Goal: Task Accomplishment & Management: Manage account settings

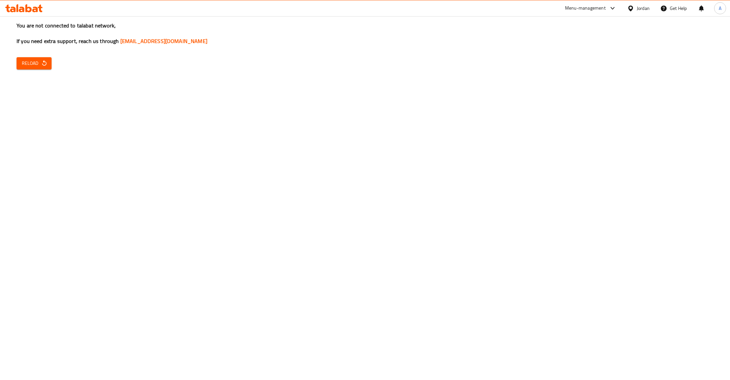
click at [42, 58] on button "Reload" at bounding box center [34, 63] width 35 height 12
click at [29, 63] on span "Reload" at bounding box center [34, 63] width 24 height 8
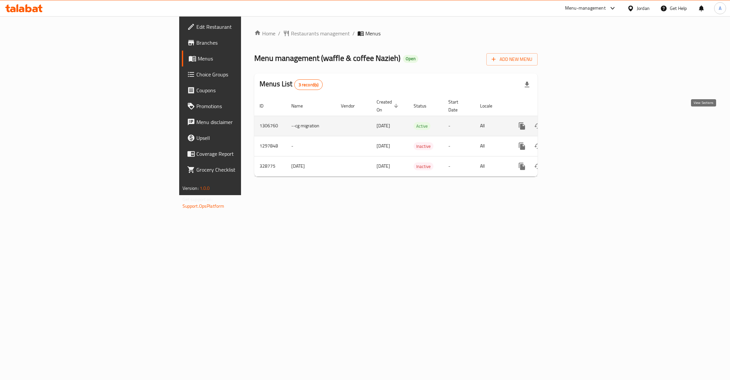
click at [578, 118] on link "enhanced table" at bounding box center [570, 126] width 16 height 16
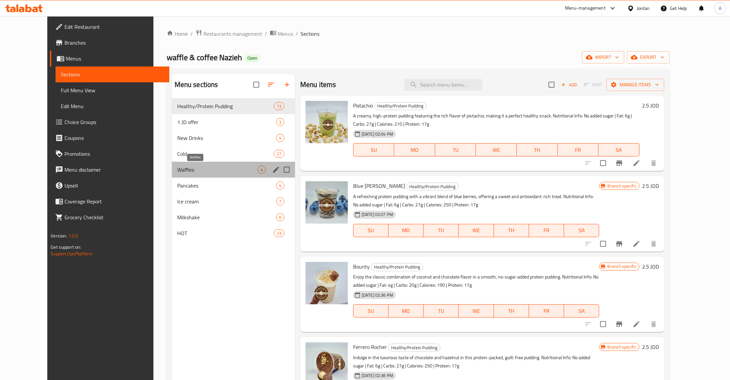
click at [177, 171] on span "Waffles" at bounding box center [217, 170] width 80 height 8
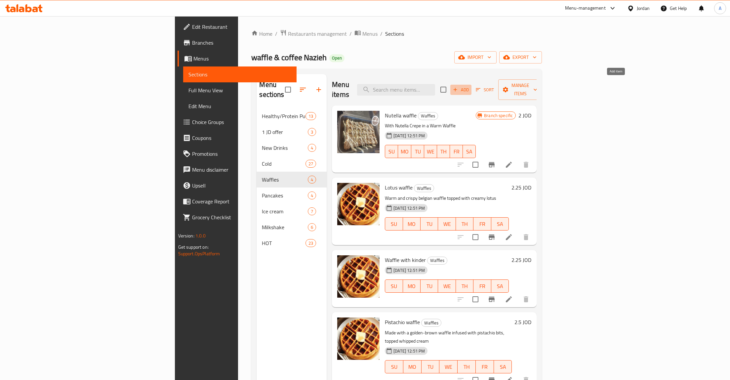
click at [470, 86] on span "Add" at bounding box center [461, 90] width 18 height 8
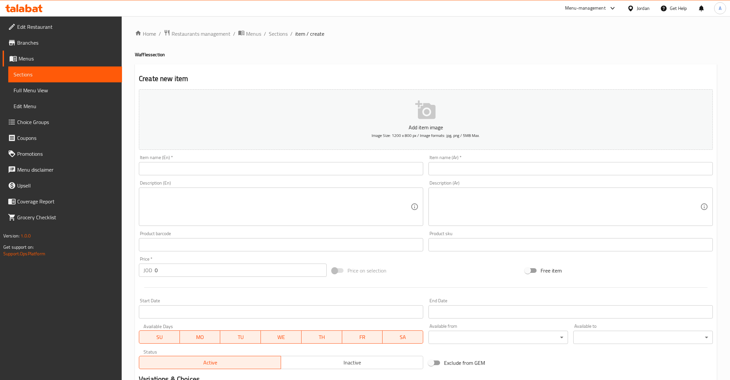
click at [470, 210] on textarea at bounding box center [566, 206] width 267 height 31
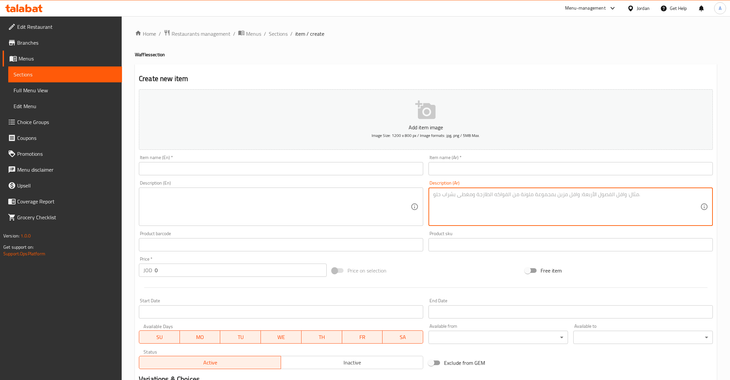
paste textarea "وافل دافئ ومُعد طازجاً، مغطى بمزيج فاخر من صوصات النوتيلا، البستاشيو، واللوتس."
type textarea "وافل دافئ ومُعد طازجاً، مغطى بمزيج فاخر من صوصات النوتيلا، البستاشيو، واللوتس."
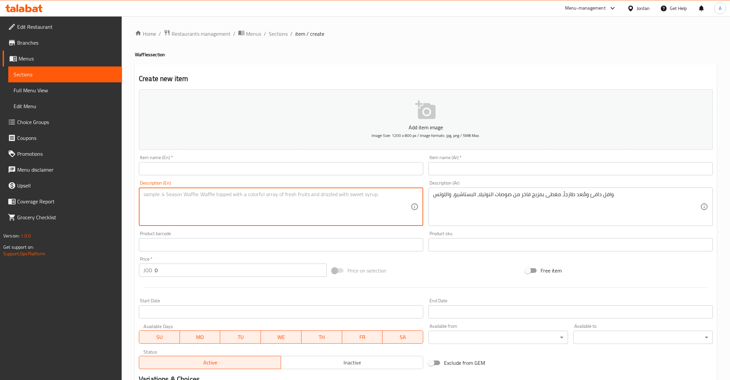
click at [258, 207] on textarea at bounding box center [277, 206] width 267 height 31
paste textarea "A warm, freshly prepared waffle topped with a luxurious mix of Nutella, Pistach…"
type textarea "A warm, freshly prepared waffle topped with a luxurious mix of Nutella, Pistach…"
click at [514, 167] on input "text" at bounding box center [571, 168] width 284 height 13
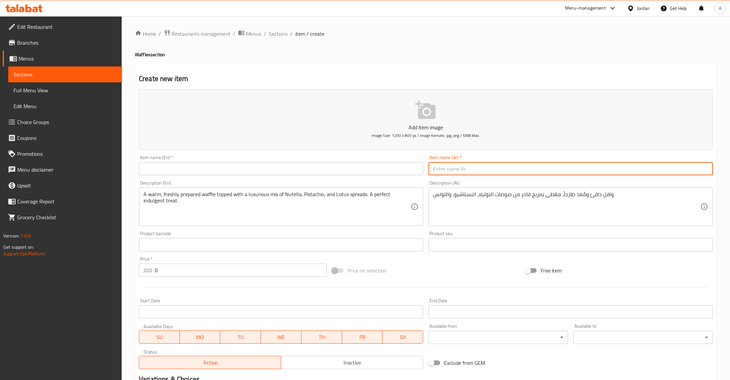
paste input "Waffle Mix"
paste input "وافل مكس"
type input "وافل مكس"
click at [357, 169] on input "text" at bounding box center [281, 168] width 284 height 13
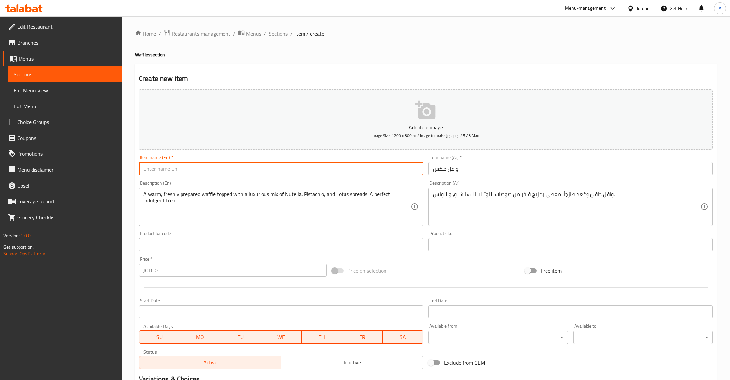
paste input "Waffle Mix"
type input "Waffle Mix"
click at [424, 110] on icon "button" at bounding box center [425, 110] width 21 height 21
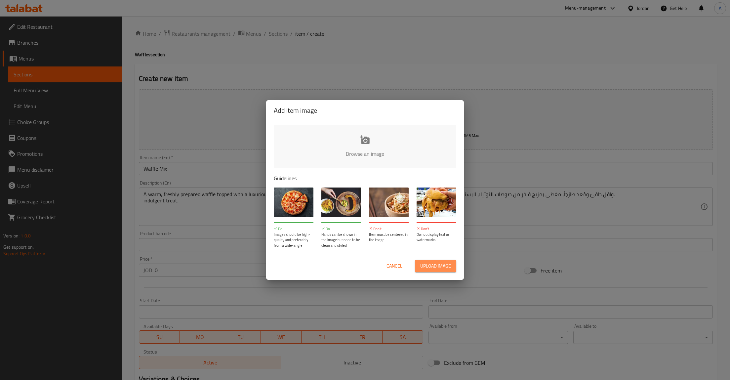
click at [424, 264] on span "Upload image" at bounding box center [435, 266] width 31 height 8
type input "C:\fakepath\300685563_1482460835561229_534293728867363693_n.jpeg"
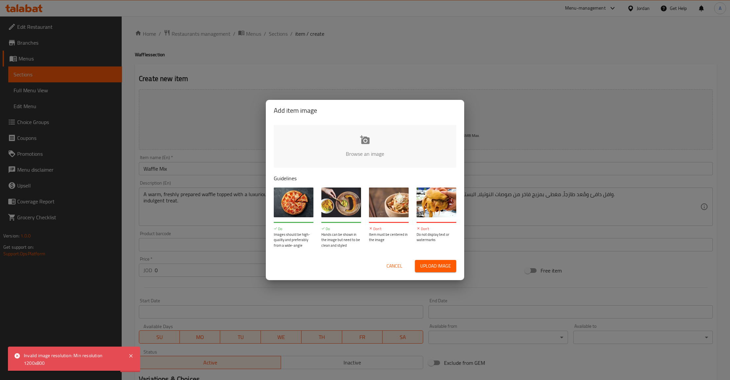
click at [426, 268] on span "Upload image" at bounding box center [435, 266] width 31 height 8
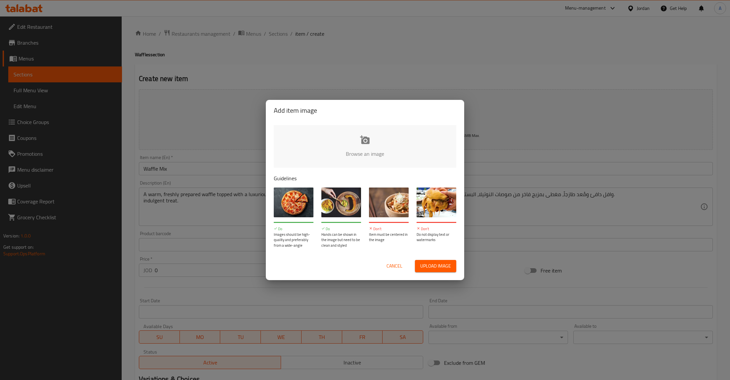
click at [415, 260] on button "Upload image" at bounding box center [435, 266] width 41 height 12
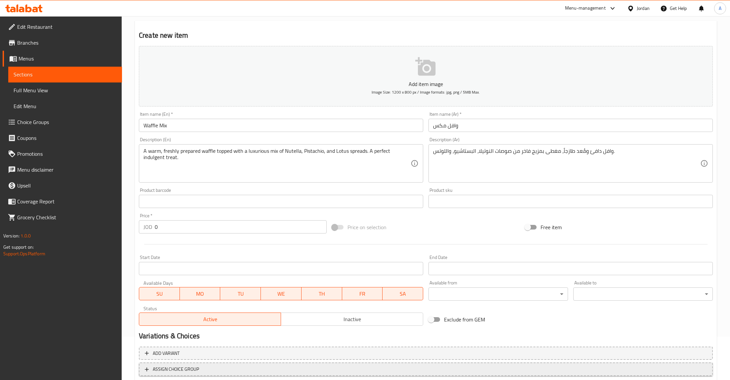
scroll to position [87, 0]
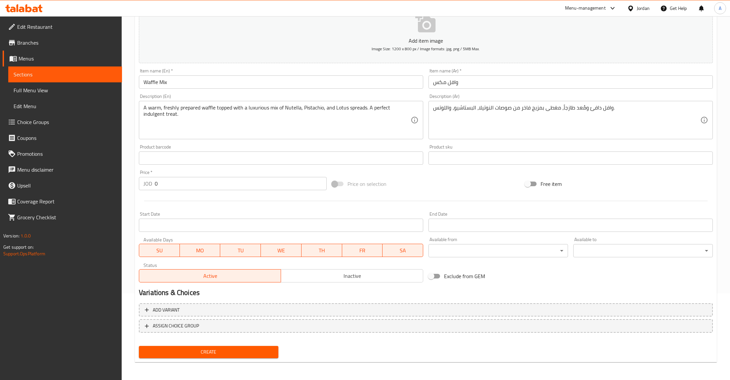
click at [177, 183] on input "0" at bounding box center [241, 183] width 172 height 13
click at [180, 185] on input "0" at bounding box center [241, 183] width 172 height 13
type input "3"
click at [139, 346] on button "Create" at bounding box center [209, 352] width 140 height 12
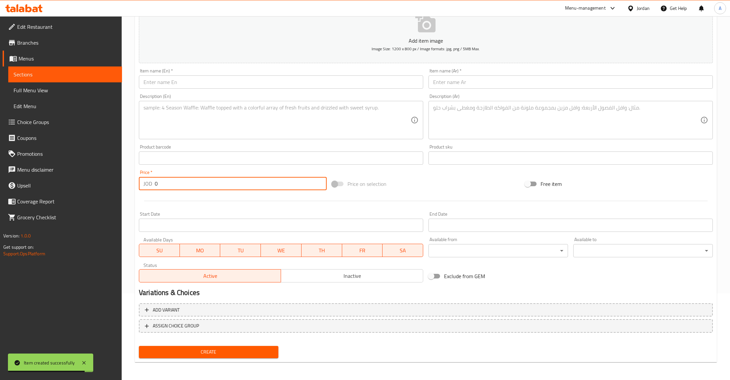
type input "0"
click at [18, 59] on span at bounding box center [13, 59] width 9 height 8
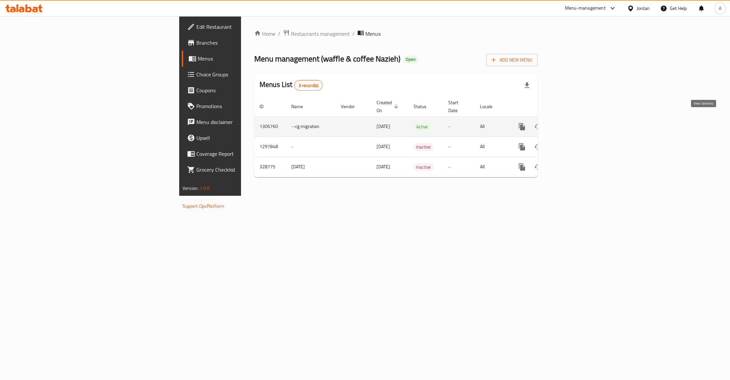
click at [574, 124] on icon "enhanced table" at bounding box center [570, 127] width 8 height 8
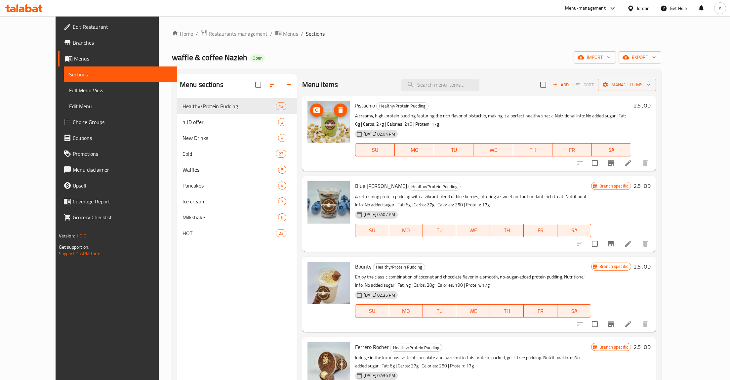
drag, startPoint x: 335, startPoint y: 114, endPoint x: 331, endPoint y: 118, distance: 5.9
click at [314, 282] on img at bounding box center [329, 283] width 42 height 42
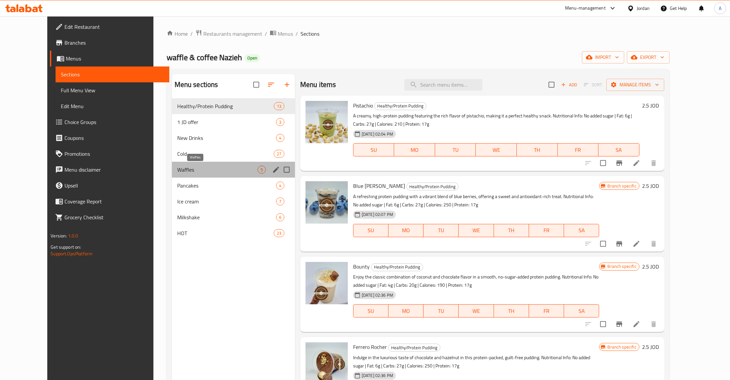
click at [177, 166] on span "Waffles" at bounding box center [217, 170] width 80 height 8
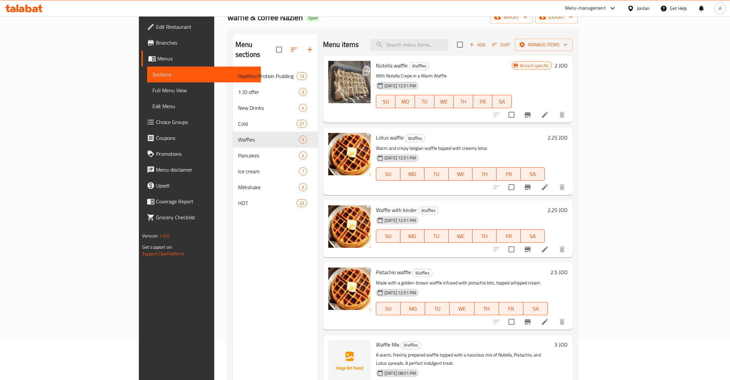
scroll to position [93, 0]
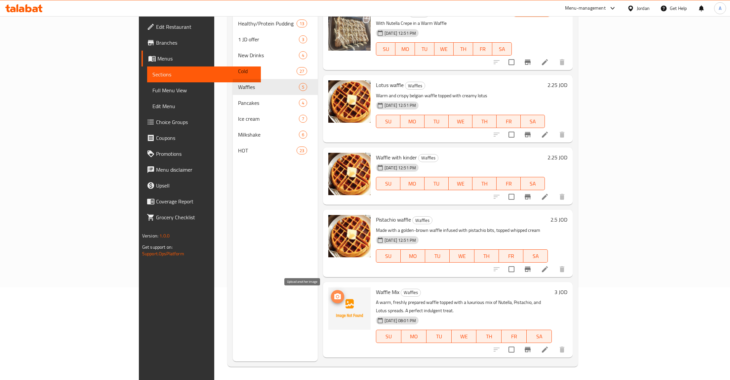
click at [334, 296] on icon "upload picture" at bounding box center [338, 297] width 8 height 8
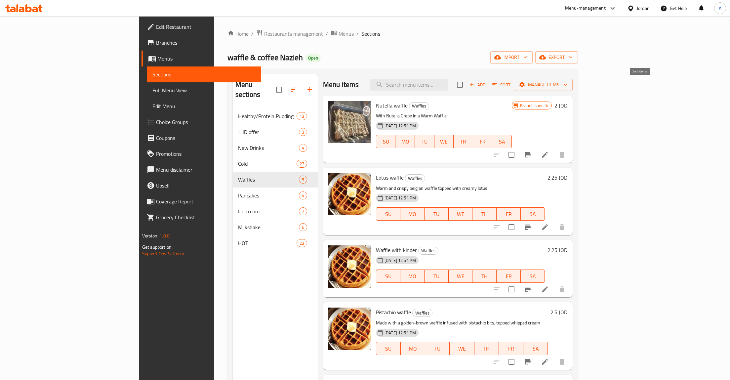
click at [511, 87] on span "Sort" at bounding box center [502, 85] width 18 height 8
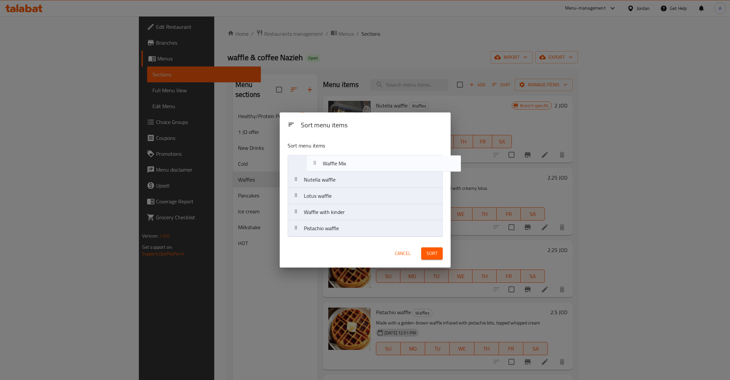
drag, startPoint x: 293, startPoint y: 229, endPoint x: 312, endPoint y: 162, distance: 69.7
click at [312, 162] on nav "Nutella waffle Lotus waffle Waffle with kinder Pistachio waffle Waffle Mix" at bounding box center [365, 196] width 155 height 82
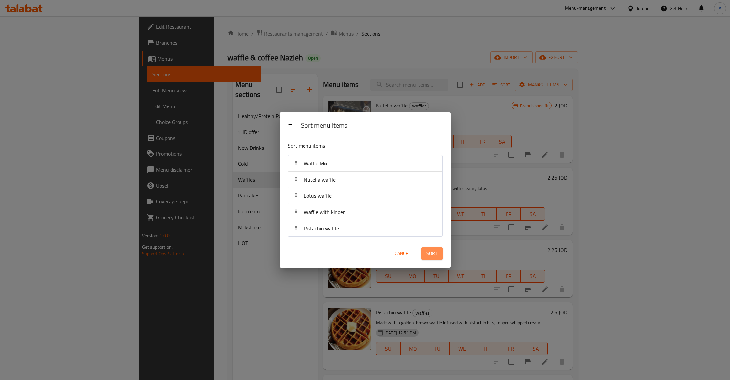
click at [431, 252] on span "Sort" at bounding box center [432, 253] width 11 height 8
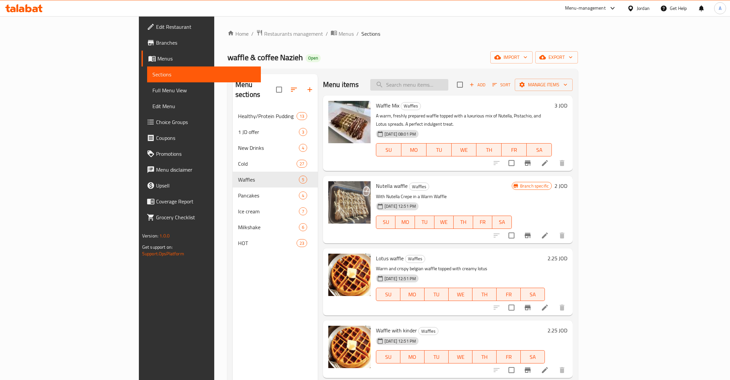
click at [444, 86] on input "search" at bounding box center [409, 85] width 78 height 12
paste input "Ferrero Rocher"
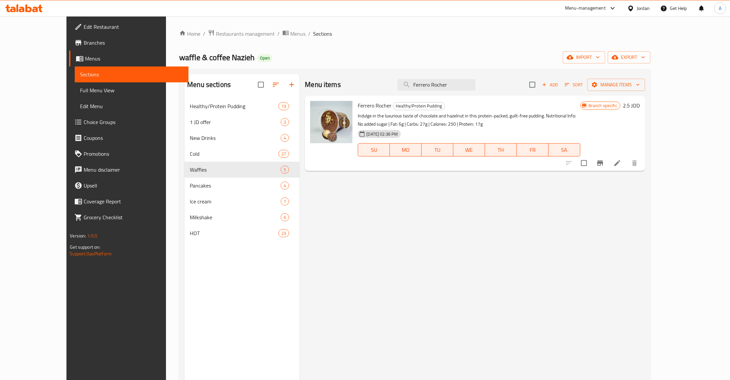
type input "Ferrero Rocher"
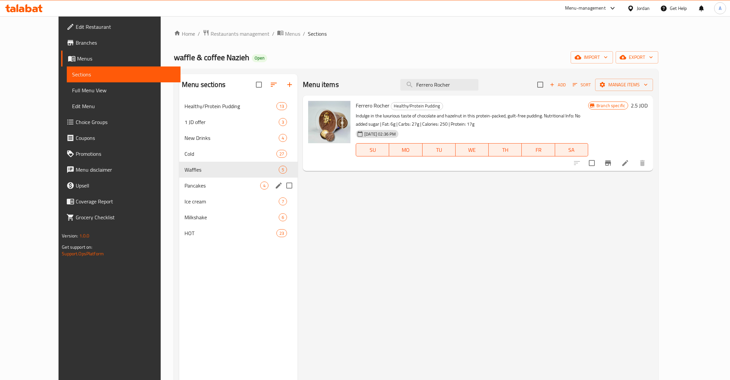
click at [185, 187] on span "Pancakes" at bounding box center [223, 186] width 76 height 8
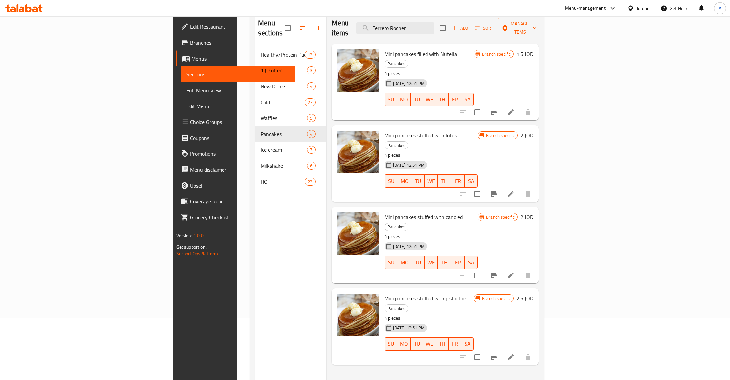
scroll to position [24, 0]
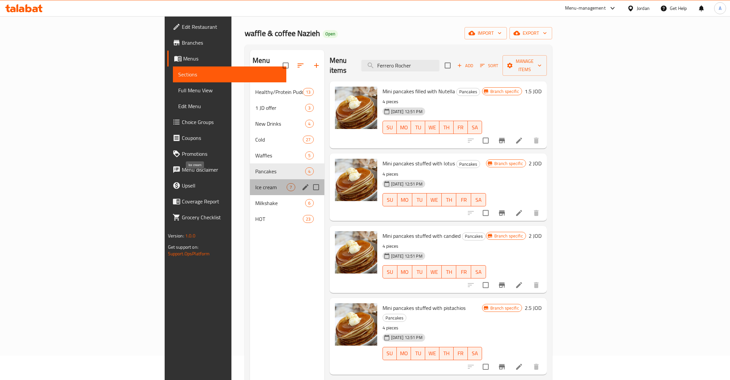
click at [255, 183] on span "Ice cream" at bounding box center [270, 187] width 31 height 8
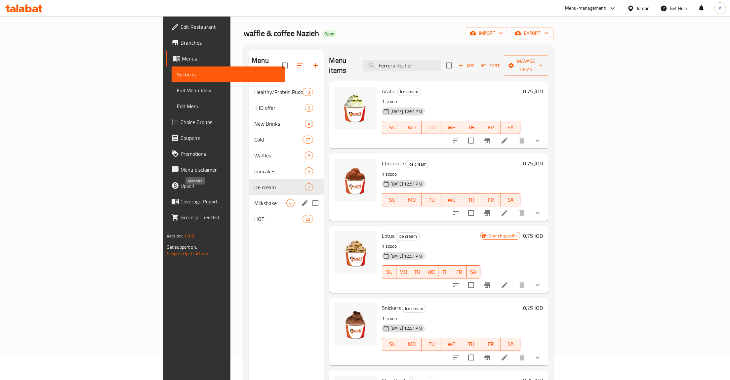
click at [254, 199] on span "Milkshake" at bounding box center [270, 203] width 32 height 8
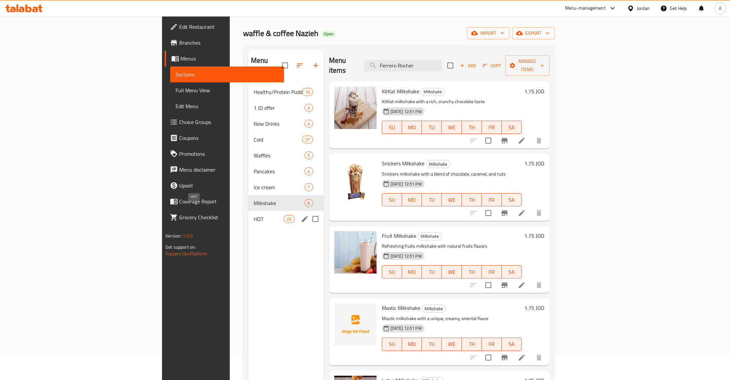
drag, startPoint x: 167, startPoint y: 208, endPoint x: 171, endPoint y: 210, distance: 4.2
click at [254, 215] on span "HOT" at bounding box center [269, 219] width 30 height 8
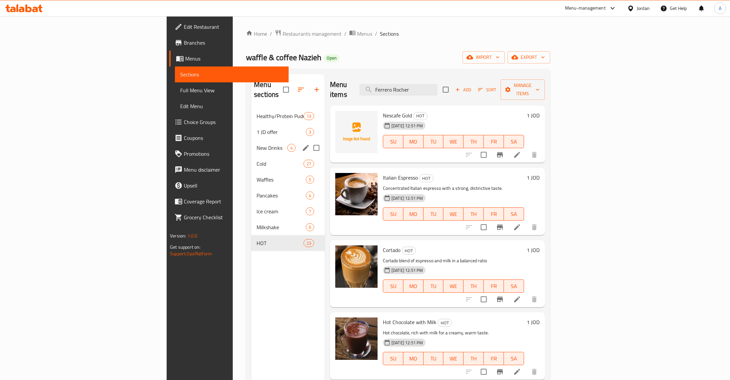
click at [251, 142] on div "New Drinks 4" at bounding box center [287, 148] width 73 height 16
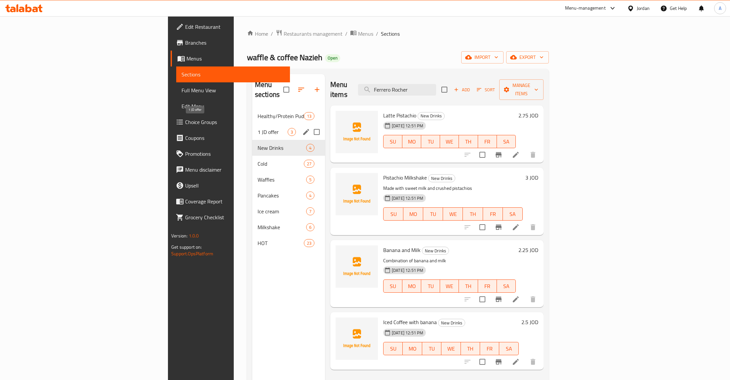
click at [258, 128] on span "1 JD offer" at bounding box center [273, 132] width 30 height 8
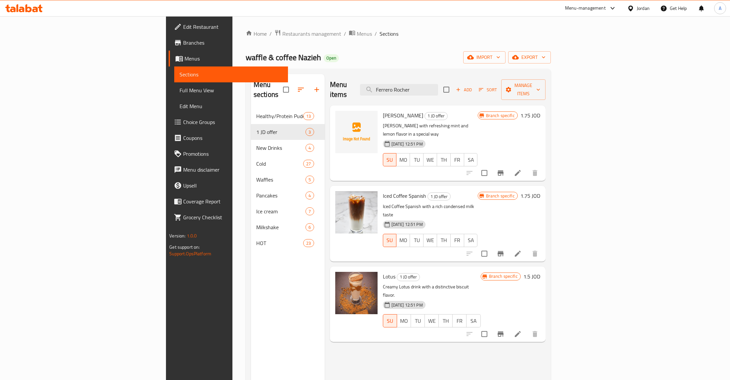
click at [374, 332] on div "Menu items Ferrero Rocher Add Sort Manage items Nazieh Mojito 1 JD offer Nazieh…" at bounding box center [435, 264] width 221 height 380
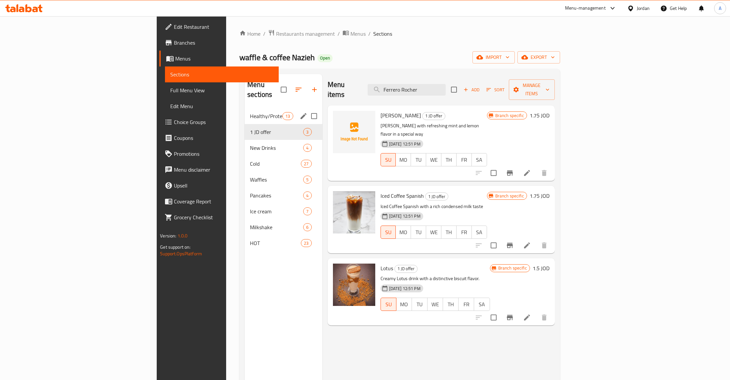
click at [250, 112] on span "Healthy/Protein Pudding" at bounding box center [266, 116] width 32 height 8
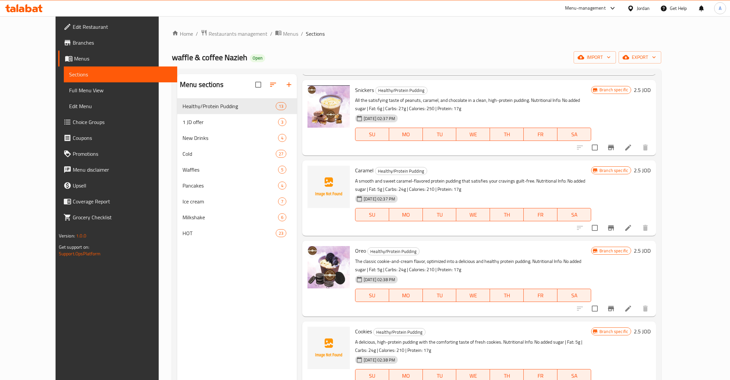
scroll to position [525, 0]
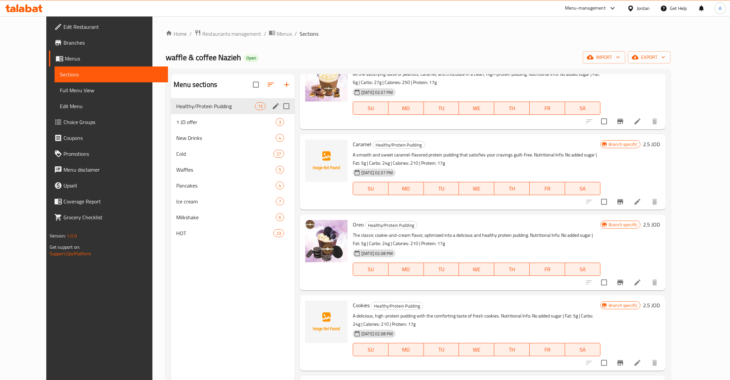
click at [271, 111] on div "Menu sections" at bounding box center [276, 106] width 10 height 10
click at [272, 109] on icon "edit" at bounding box center [276, 106] width 8 height 8
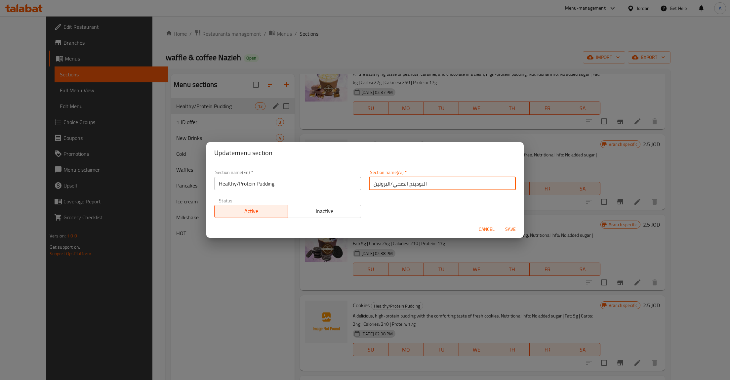
click at [392, 183] on input "البودينج الصحي/البروتين" at bounding box center [442, 183] width 147 height 13
paste input "البروتين"
type input "البودينج البروتين الصحي"
click at [510, 227] on span "Save" at bounding box center [511, 229] width 16 height 8
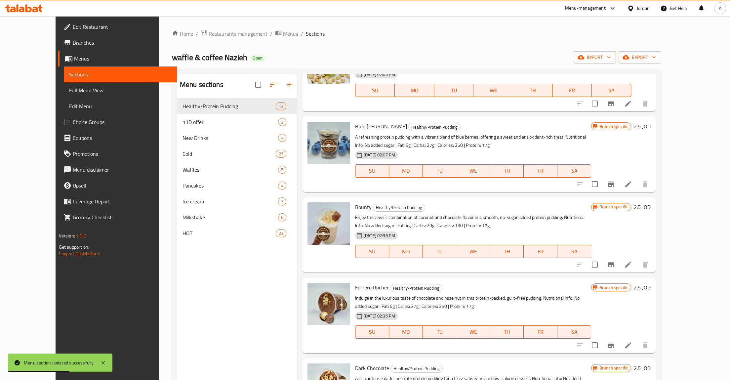
scroll to position [52, 0]
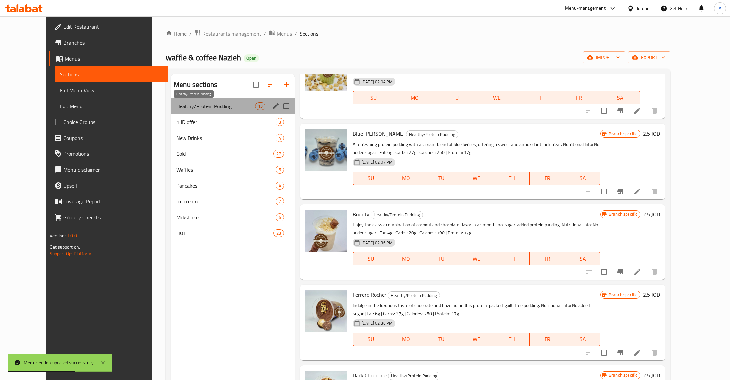
click at [176, 104] on span "Healthy/Protein Pudding" at bounding box center [215, 106] width 78 height 8
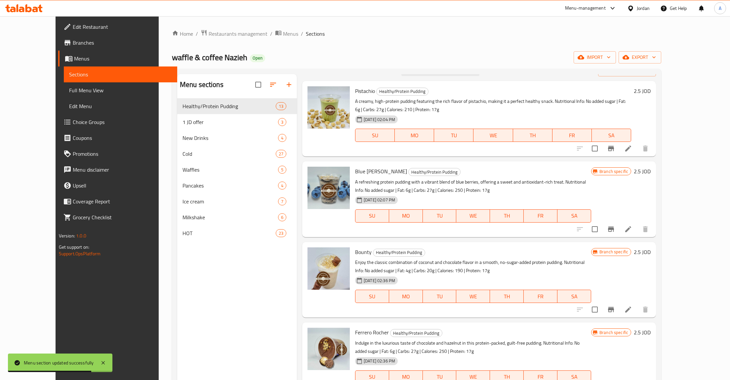
scroll to position [0, 0]
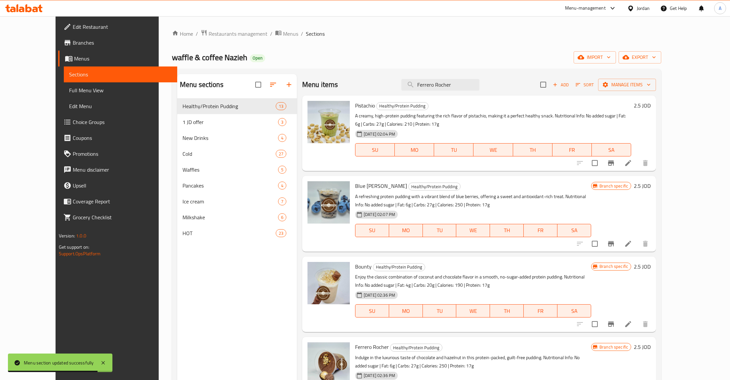
click at [416, 48] on div "Home / Restaurants management / Menus / Sections waffle & coffee Nazieh Open im…" at bounding box center [417, 244] width 490 height 430
click at [309, 58] on div "waffle & coffee Nazieh Open import export" at bounding box center [417, 57] width 490 height 12
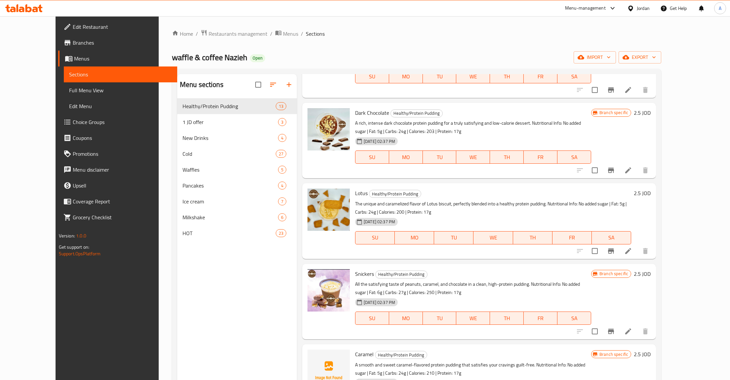
scroll to position [630, 0]
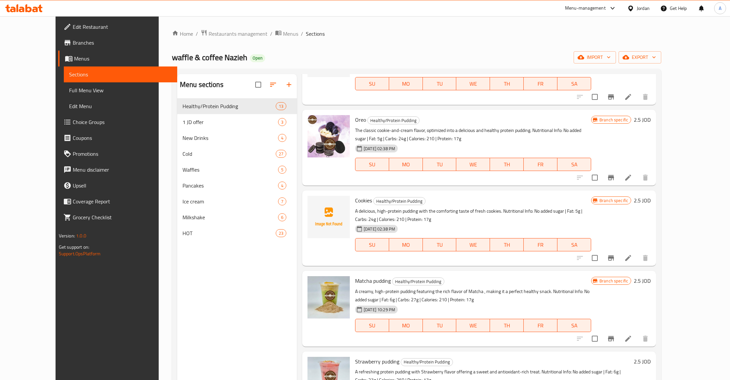
click at [216, 313] on div "Menu sections Healthy/Protein Pudding 13 1 JD offer 3 New Drinks 4 Cold 27 Waff…" at bounding box center [237, 264] width 120 height 380
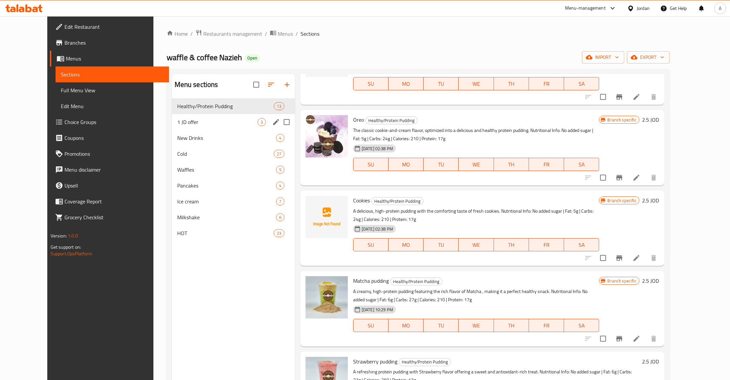
click at [175, 94] on div "Menu sections" at bounding box center [233, 85] width 123 height 22
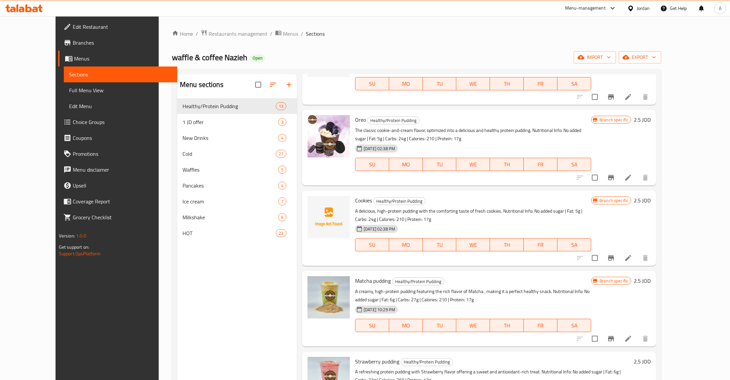
click at [183, 291] on div "Menu sections Healthy/Protein Pudding 13 1 JD offer 3 New Drinks 4 Cold 27 Waff…" at bounding box center [237, 264] width 120 height 380
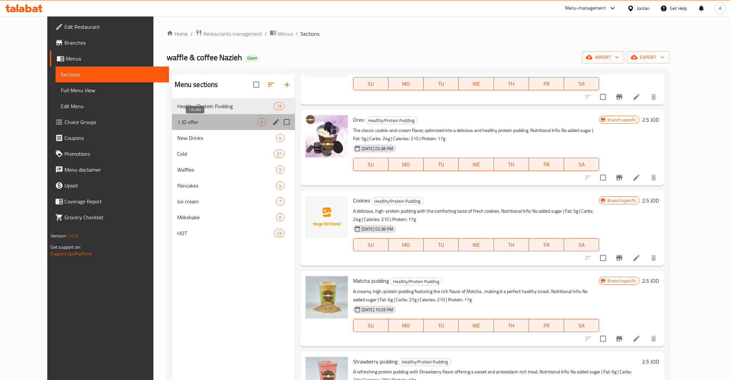
click at [194, 123] on span "1 JD offer" at bounding box center [217, 122] width 80 height 8
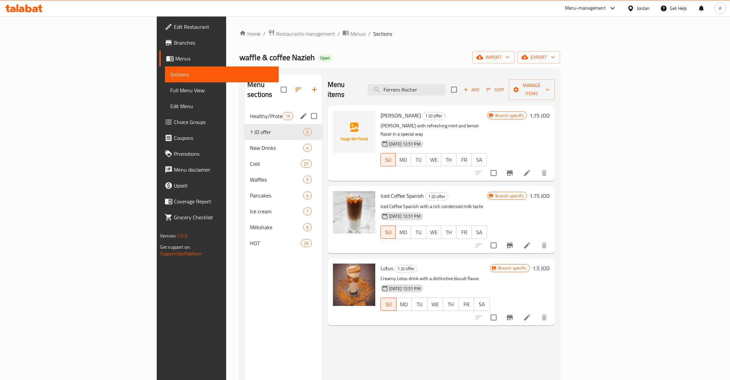
click at [250, 112] on span "Healthy/Protein Pudding" at bounding box center [266, 116] width 32 height 8
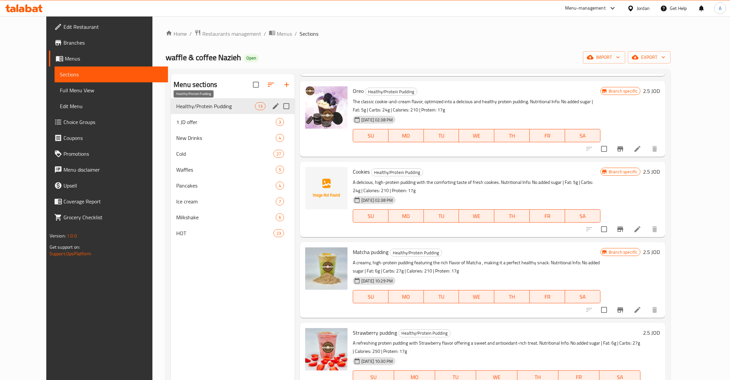
click at [176, 110] on span "Healthy/Protein Pudding" at bounding box center [215, 106] width 78 height 8
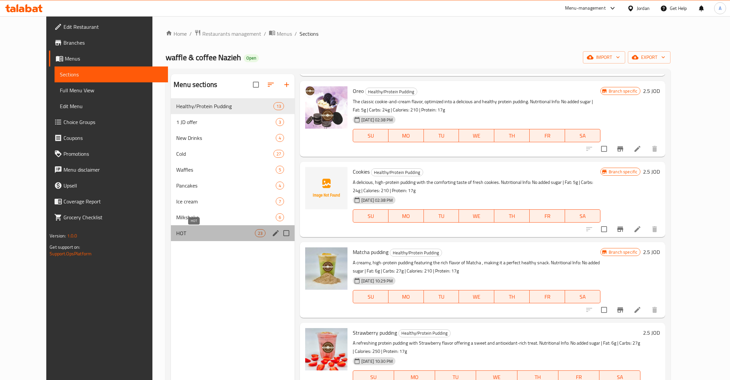
click at [176, 231] on span "HOT" at bounding box center [215, 233] width 78 height 8
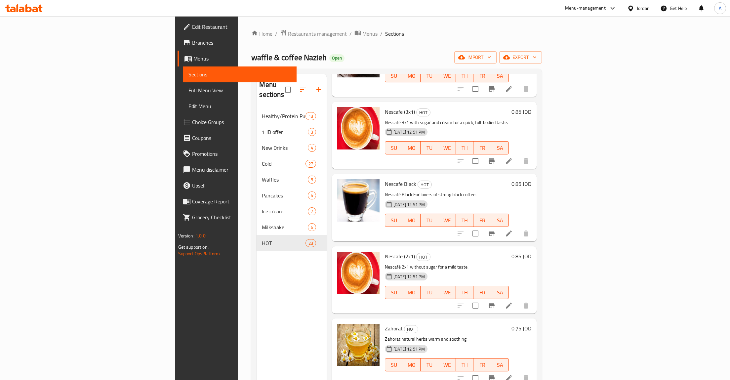
scroll to position [1079, 0]
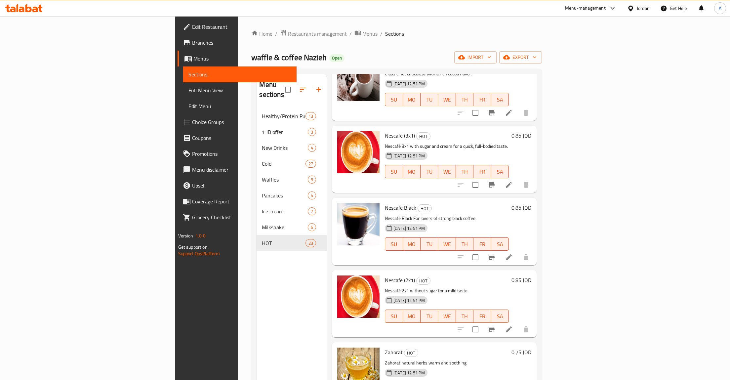
click at [257, 309] on div "Menu sections Healthy/Protein Pudding 13 1 JD offer 3 New Drinks 4 Cold 27 Waff…" at bounding box center [292, 264] width 70 height 380
drag, startPoint x: 202, startPoint y: 338, endPoint x: 210, endPoint y: 324, distance: 16.3
click at [257, 338] on div "Menu sections Healthy/Protein Pudding 13 1 JD offer 3 New Drinks 4 Cold 27 Waff…" at bounding box center [292, 264] width 70 height 380
